Goal: Task Accomplishment & Management: Complete application form

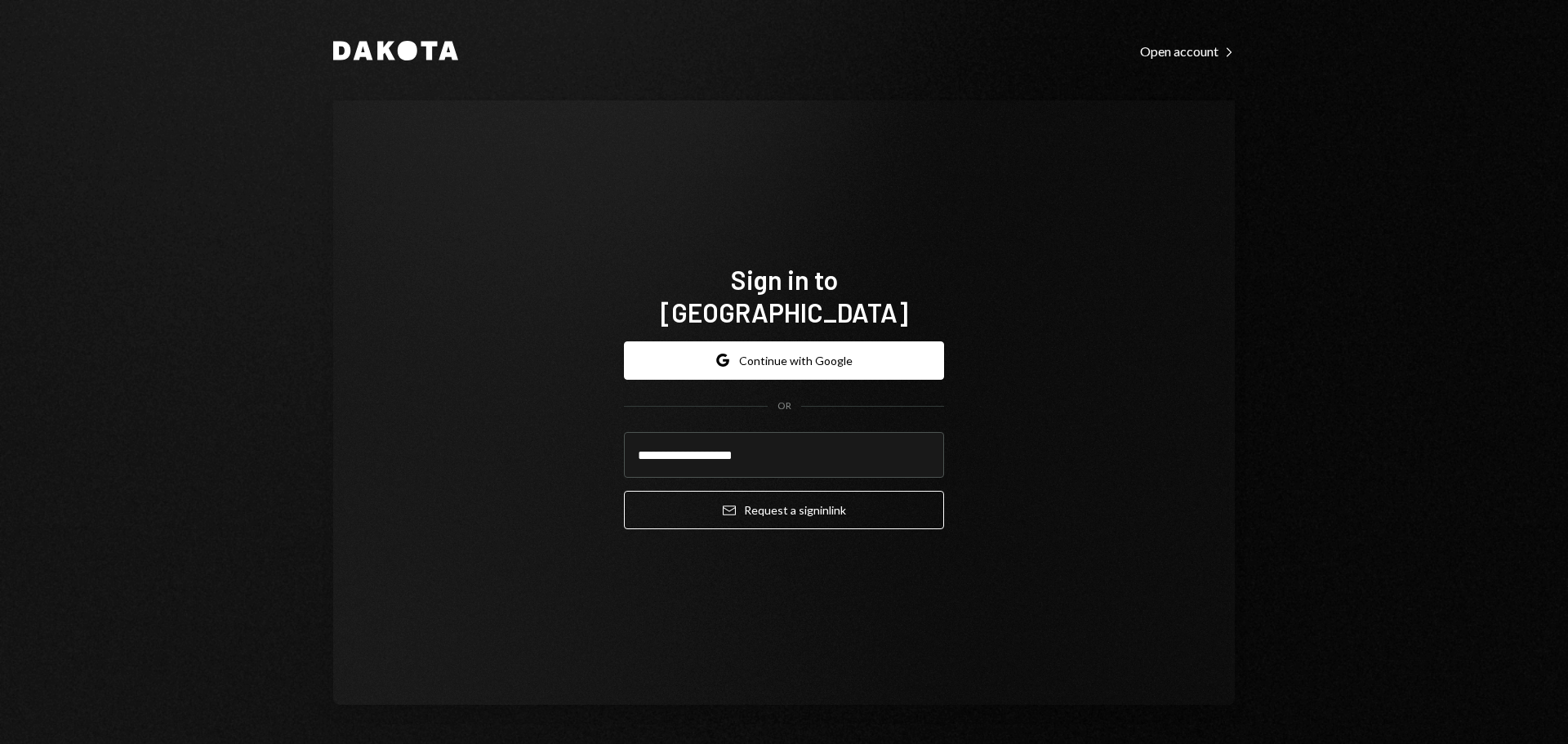
click at [1013, 428] on div "**********" at bounding box center [784, 402] width 902 height 605
click at [833, 504] on button "Email Request a sign in link" at bounding box center [784, 509] width 320 height 39
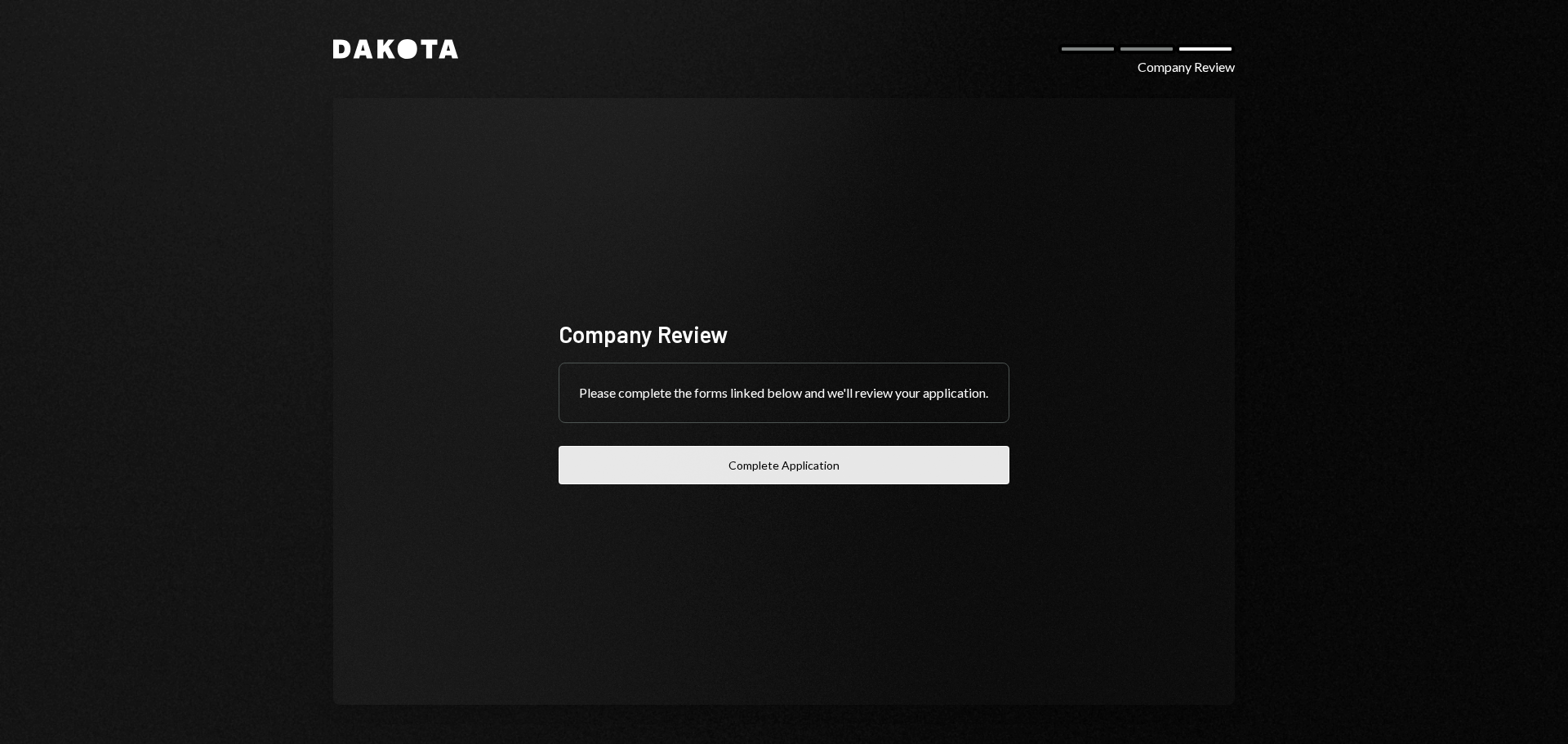
click at [822, 476] on button "Complete Application" at bounding box center [784, 464] width 450 height 39
click at [795, 475] on button "Complete Application" at bounding box center [784, 464] width 450 height 39
click at [694, 469] on button "Complete Application" at bounding box center [784, 464] width 450 height 39
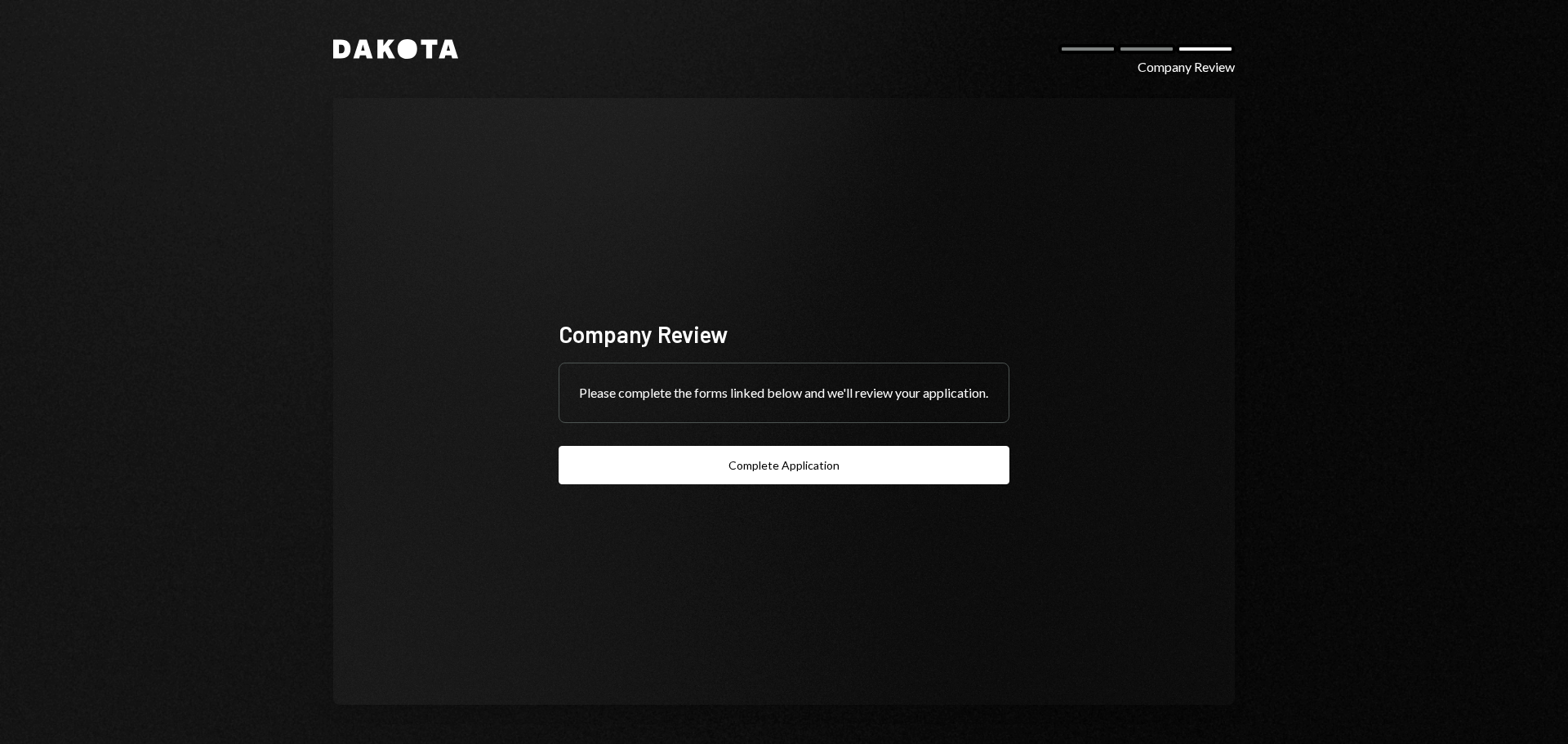
click at [628, 400] on div "Please complete the forms linked below and we'll review your application." at bounding box center [784, 393] width 449 height 59
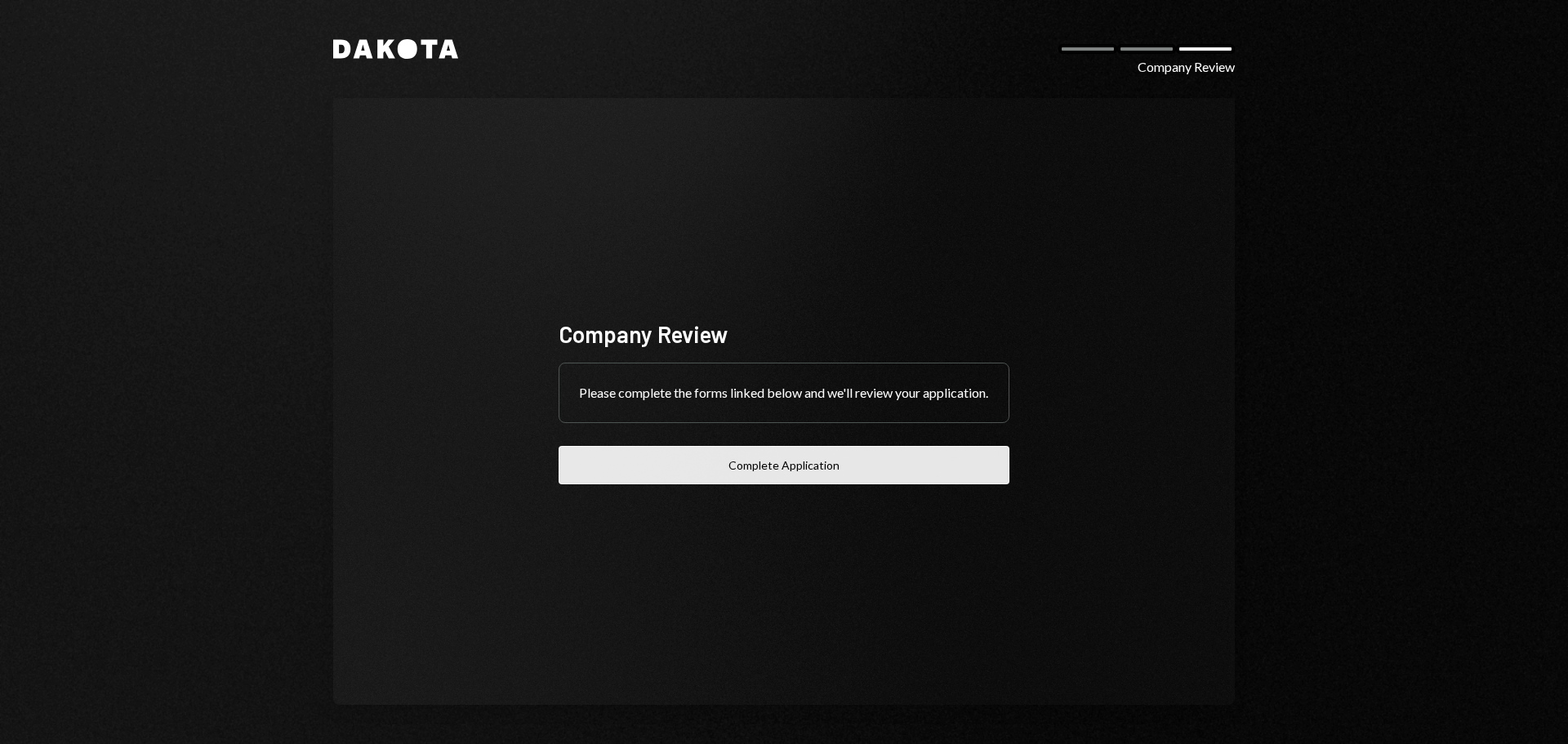
click at [776, 479] on button "Complete Application" at bounding box center [784, 464] width 450 height 39
